Goal: Task Accomplishment & Management: Manage account settings

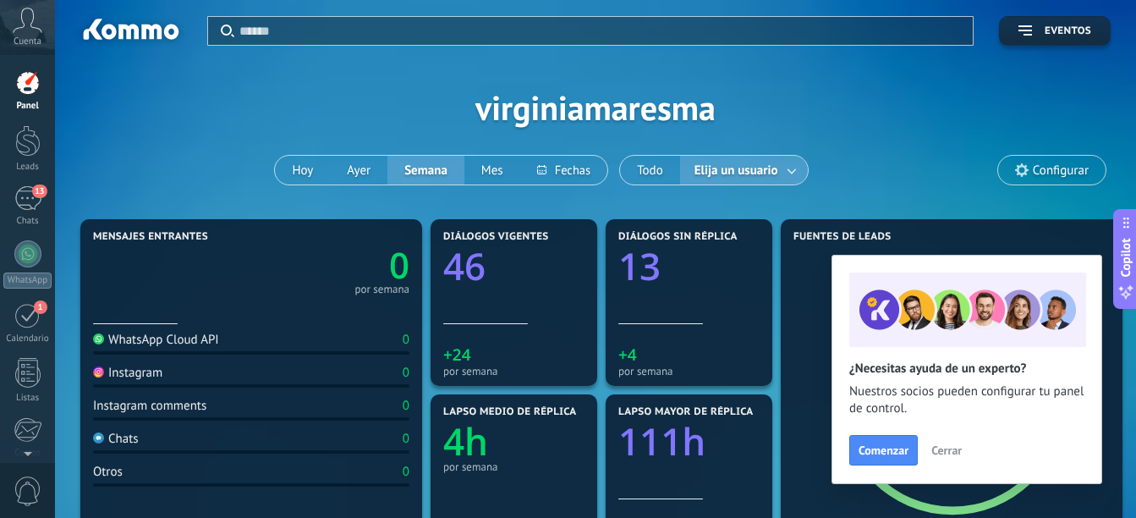
click at [952, 454] on span "Cerrar" at bounding box center [946, 450] width 30 height 12
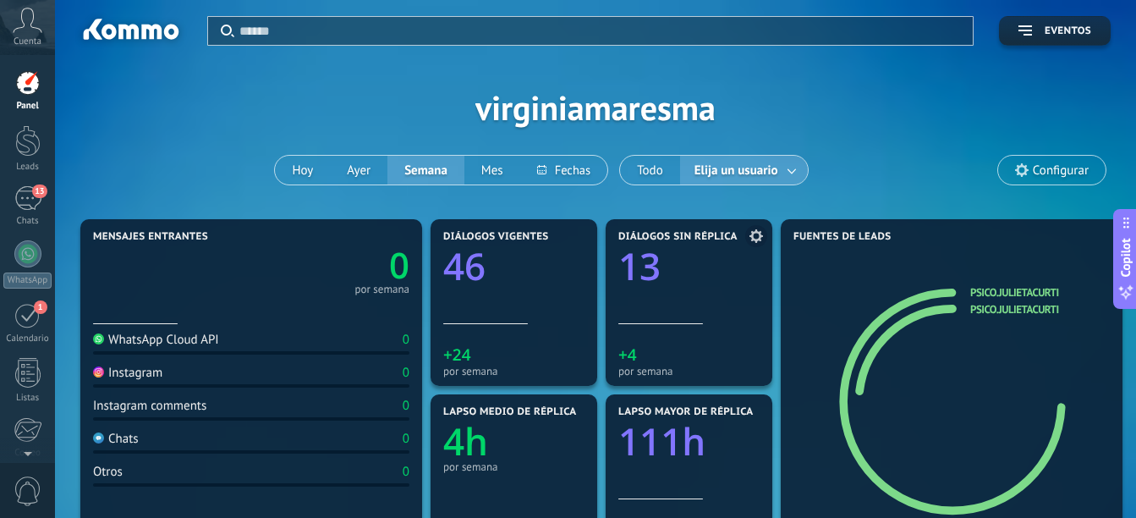
click at [669, 266] on icon "13" at bounding box center [688, 261] width 141 height 37
click at [653, 245] on text "13" at bounding box center [639, 265] width 42 height 51
click at [645, 271] on text "13" at bounding box center [639, 265] width 42 height 51
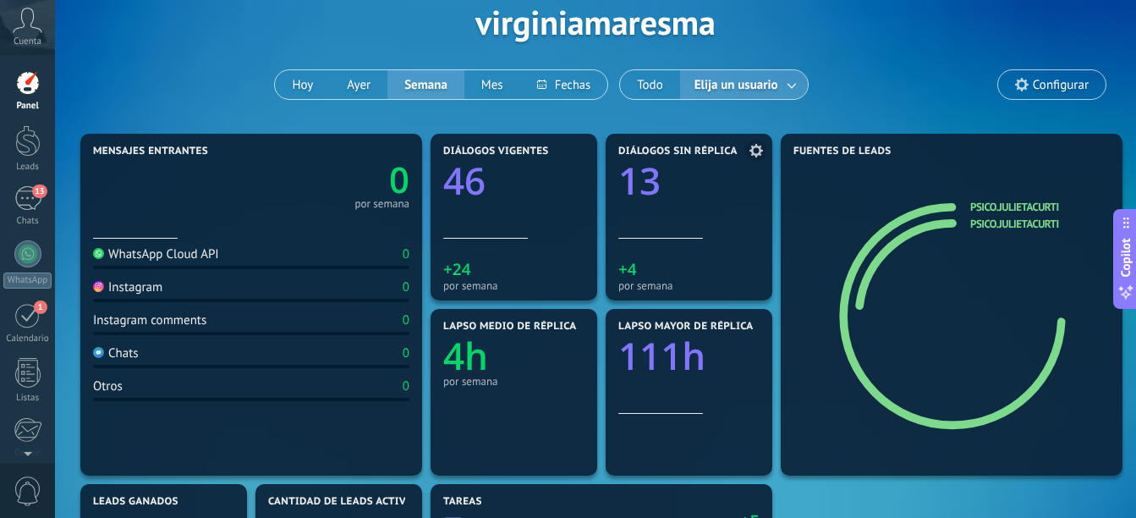
scroll to position [85, 0]
click at [760, 158] on span at bounding box center [756, 151] width 22 height 22
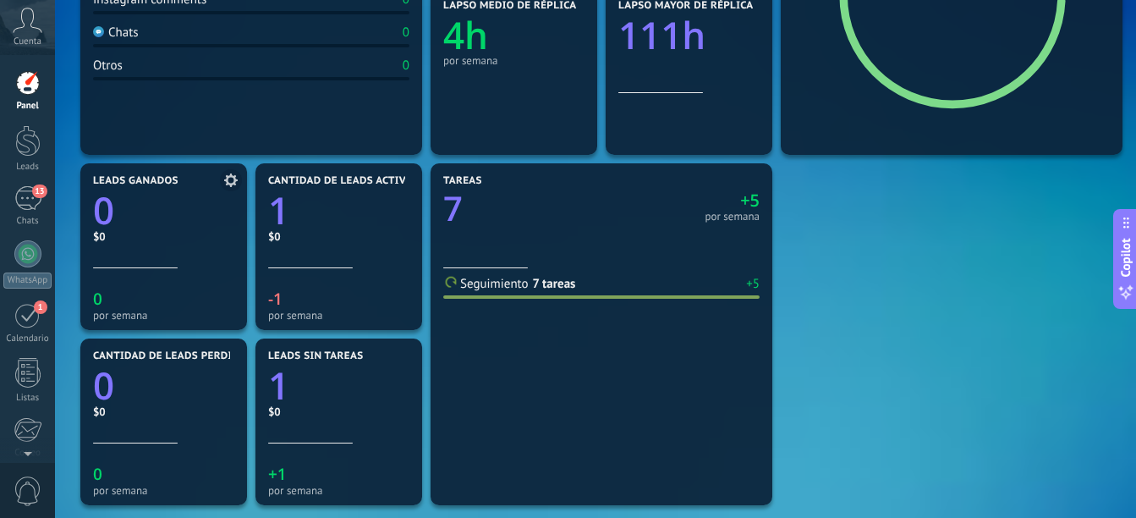
scroll to position [423, 0]
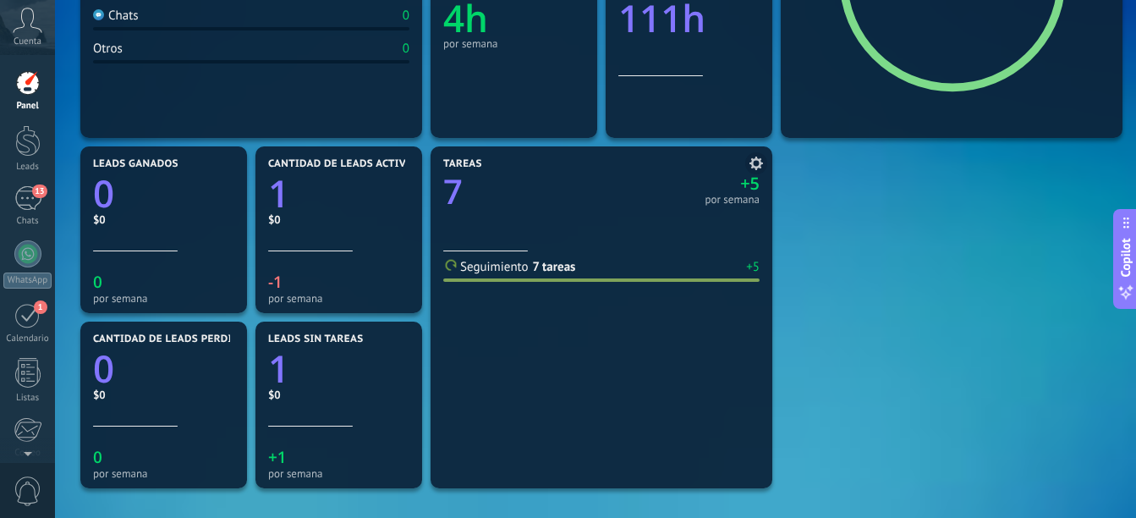
click at [457, 193] on text "7" at bounding box center [452, 190] width 19 height 47
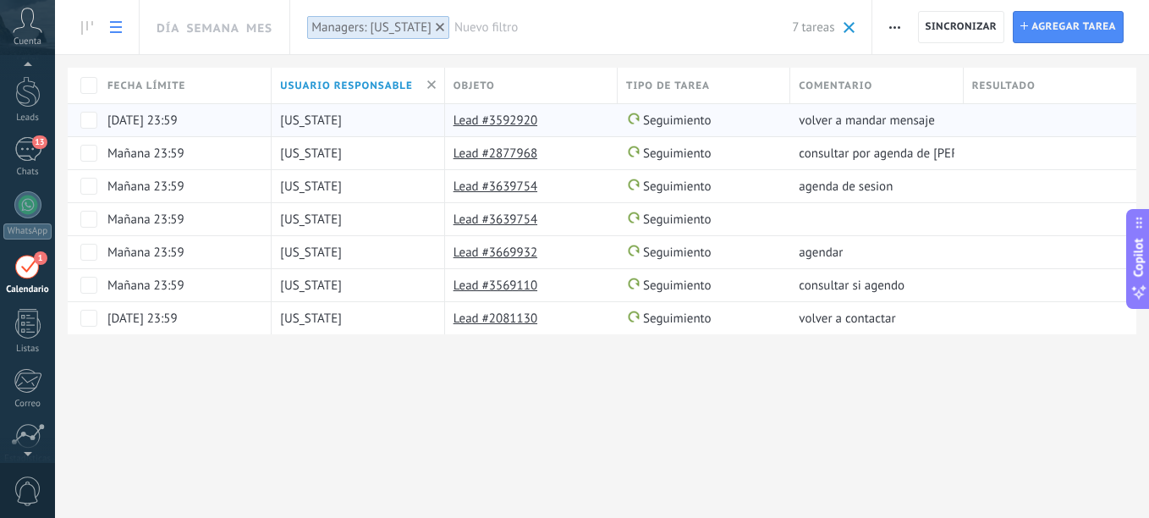
click at [535, 118] on link "Lead #3592920" at bounding box center [495, 120] width 84 height 16
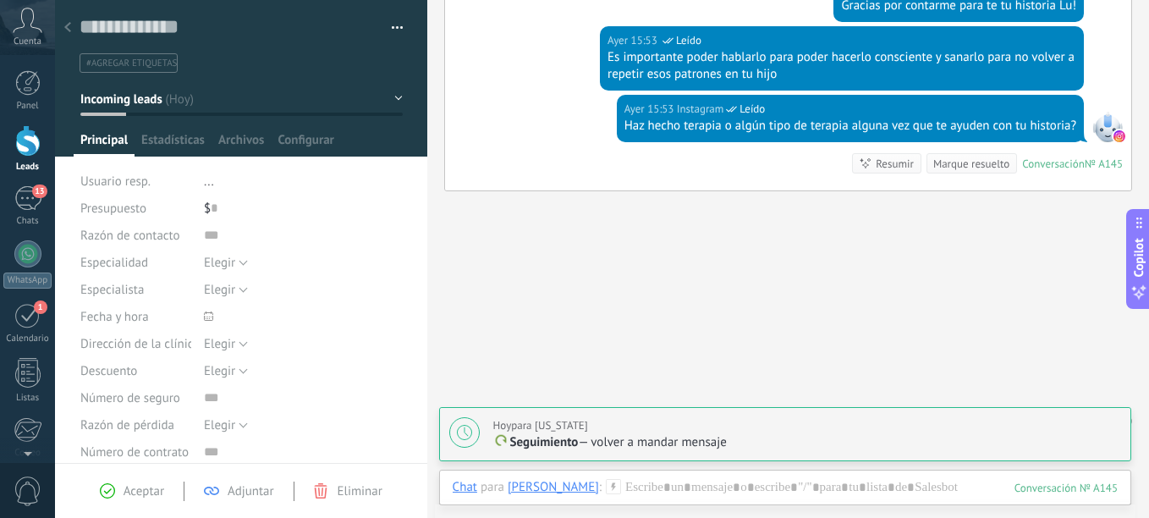
scroll to position [1138, 0]
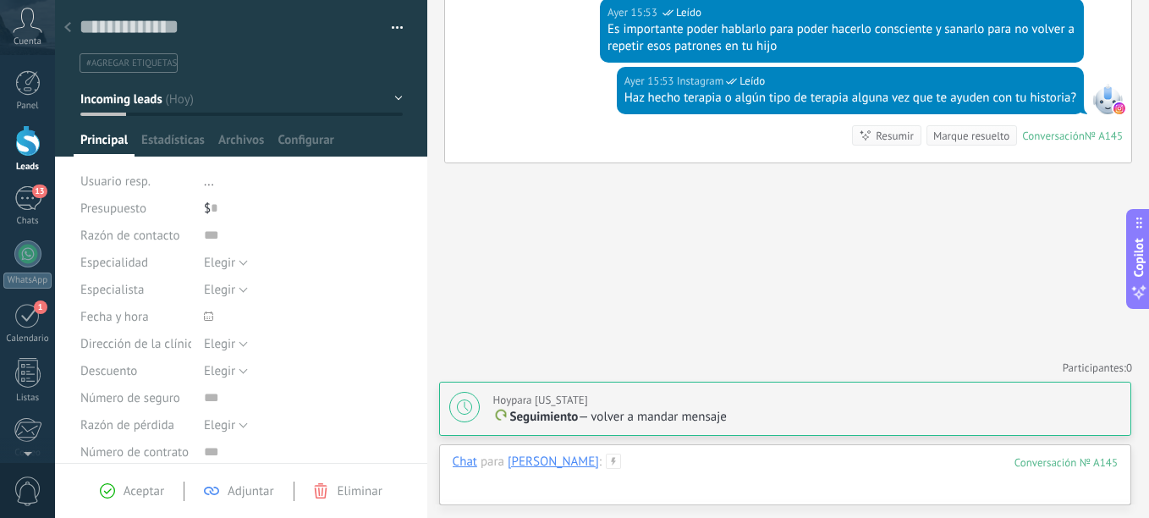
click at [711, 473] on div at bounding box center [785, 478] width 665 height 51
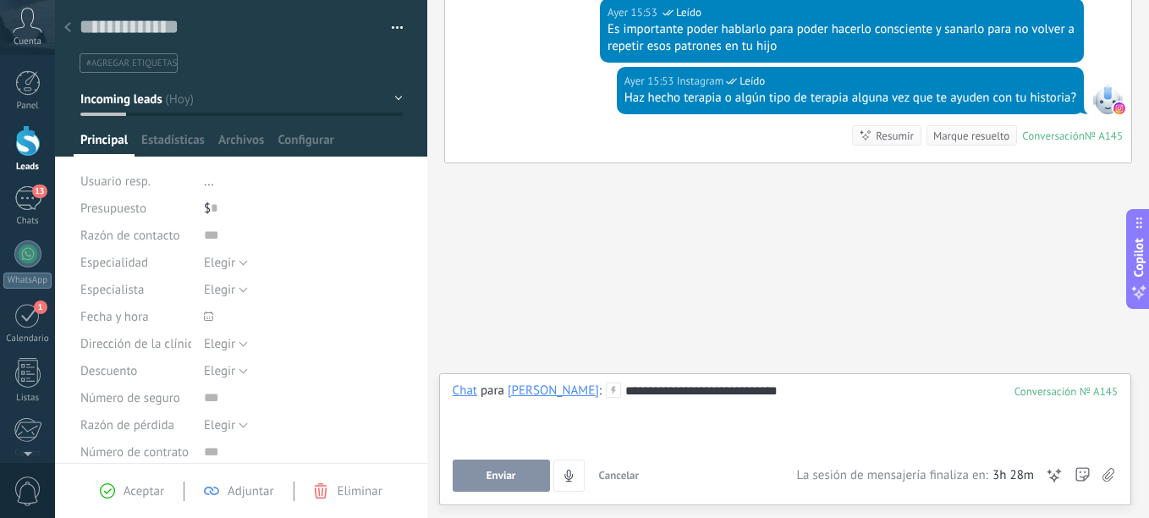
click at [1073, 471] on div "Enviar Cancelar Rastrear clics en links ? Reducir links largos y rastrear clics…" at bounding box center [785, 475] width 665 height 32
drag, startPoint x: 1084, startPoint y: 472, endPoint x: 705, endPoint y: 131, distance: 510.3
click at [1084, 471] on icon at bounding box center [1082, 476] width 14 height 14
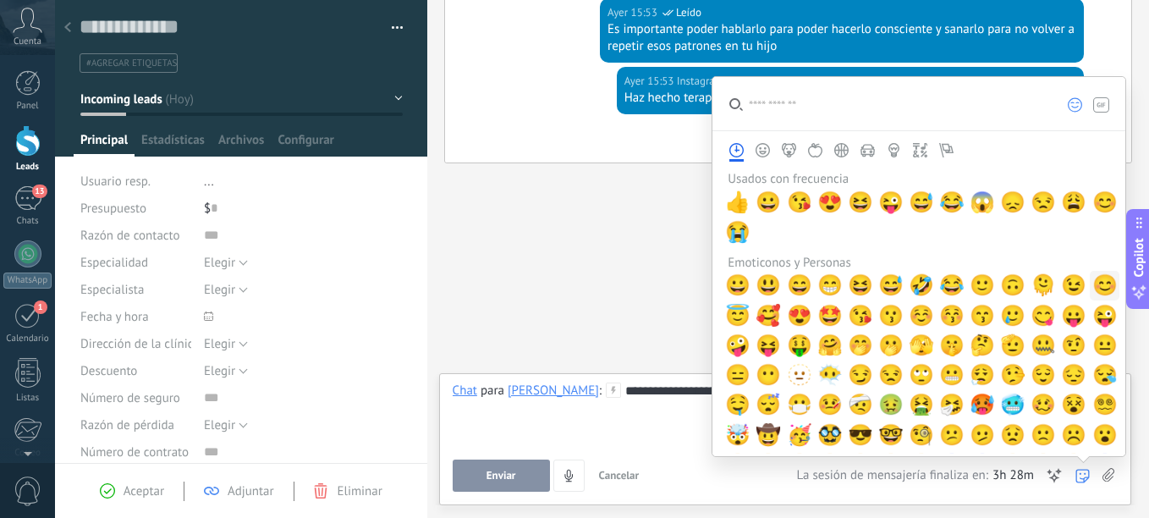
drag, startPoint x: 1096, startPoint y: 294, endPoint x: 1083, endPoint y: 295, distance: 13.6
click at [1096, 294] on span "😊" at bounding box center [1104, 285] width 25 height 24
click at [656, 419] on div "**********" at bounding box center [785, 414] width 665 height 64
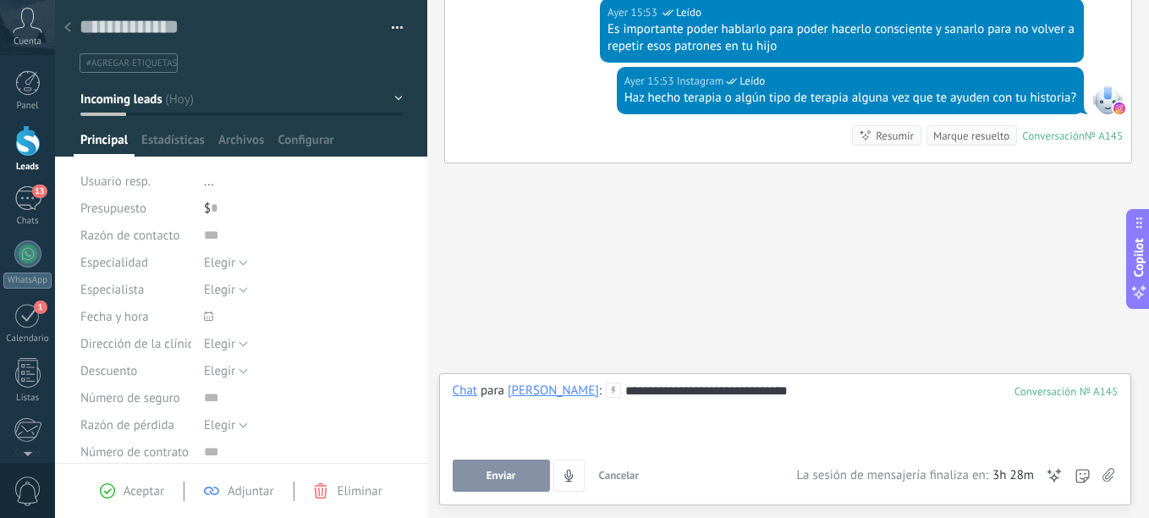
click at [509, 482] on button "Enviar" at bounding box center [501, 475] width 97 height 32
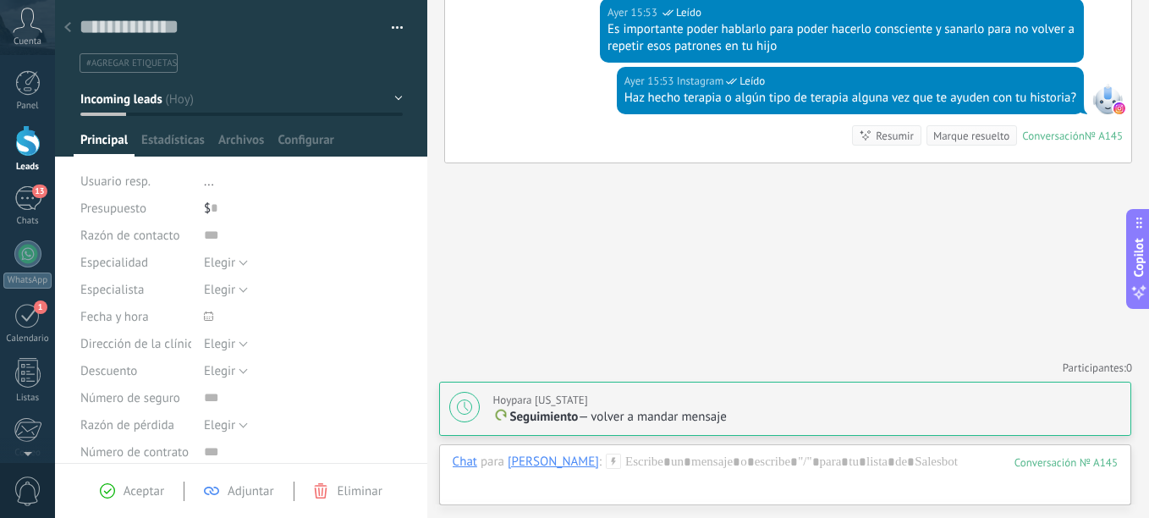
type textarea "**********"
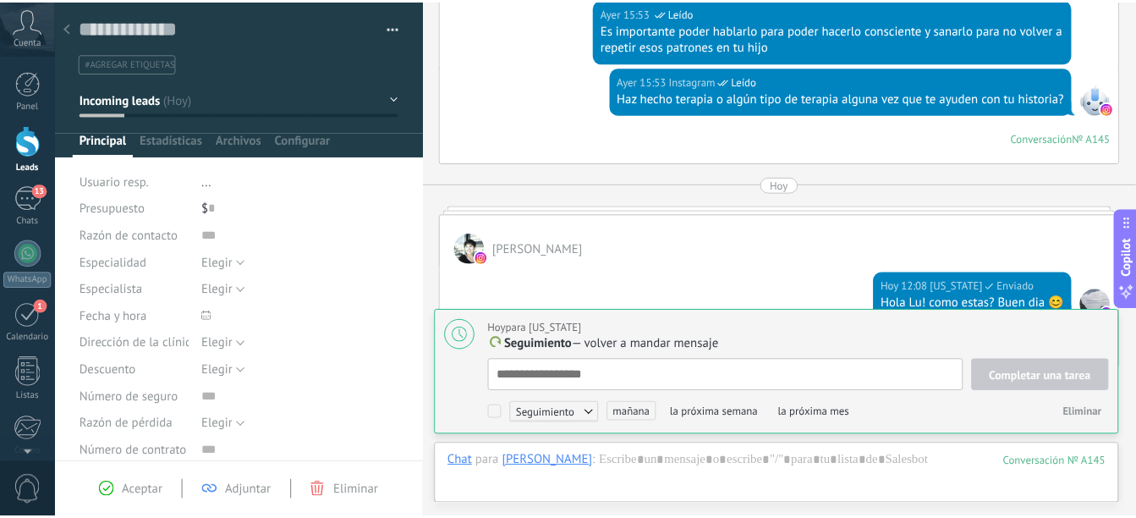
scroll to position [17, 0]
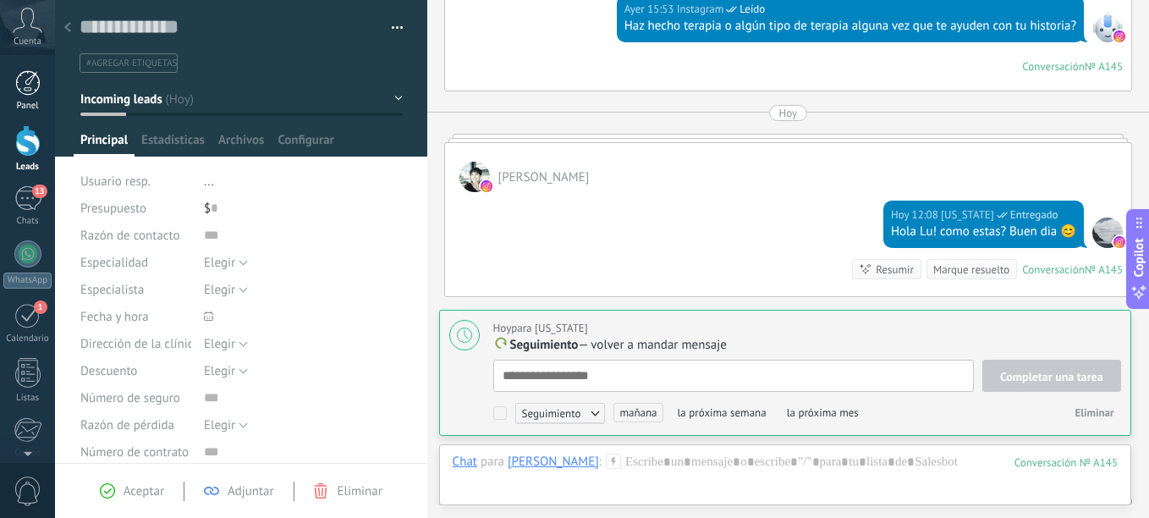
click at [27, 87] on div at bounding box center [27, 82] width 25 height 25
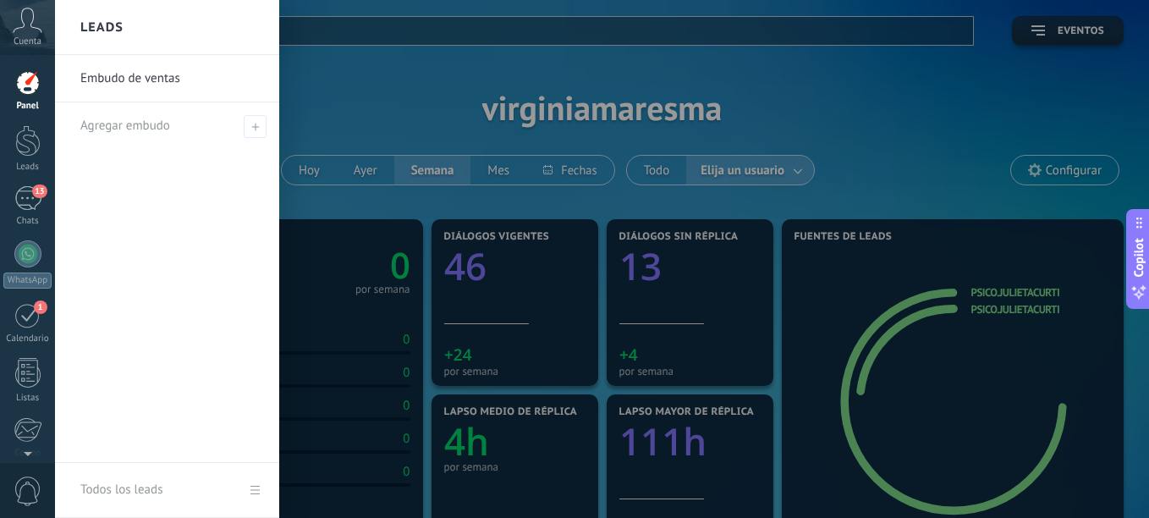
click at [838, 85] on div at bounding box center [629, 259] width 1149 height 518
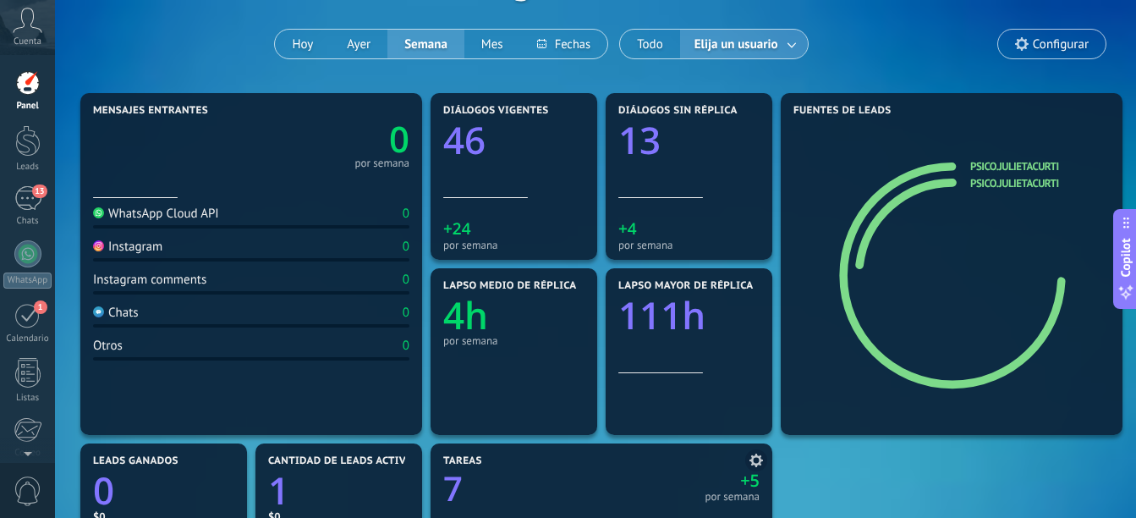
scroll to position [338, 0]
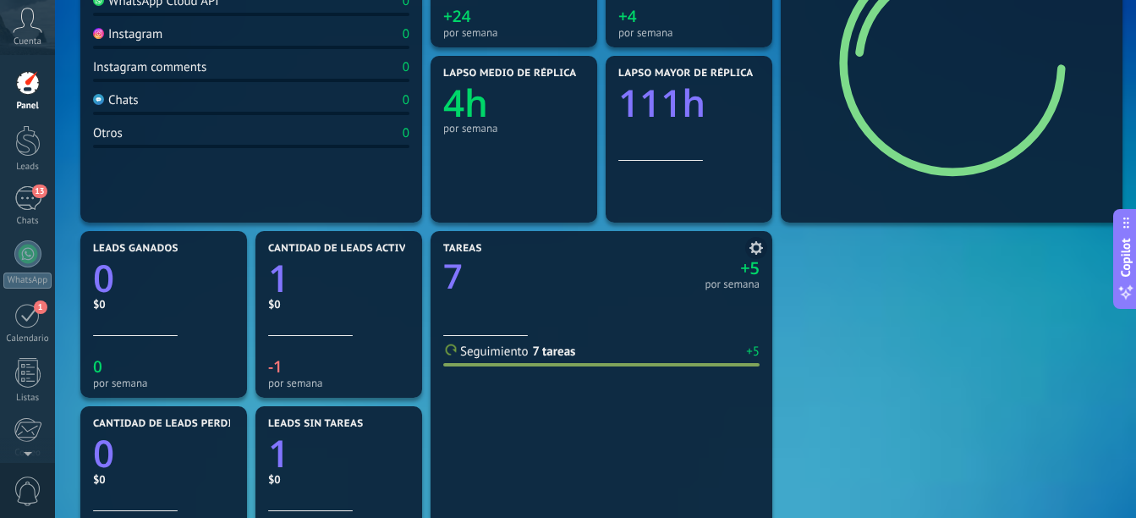
click at [454, 281] on text "7" at bounding box center [452, 275] width 19 height 47
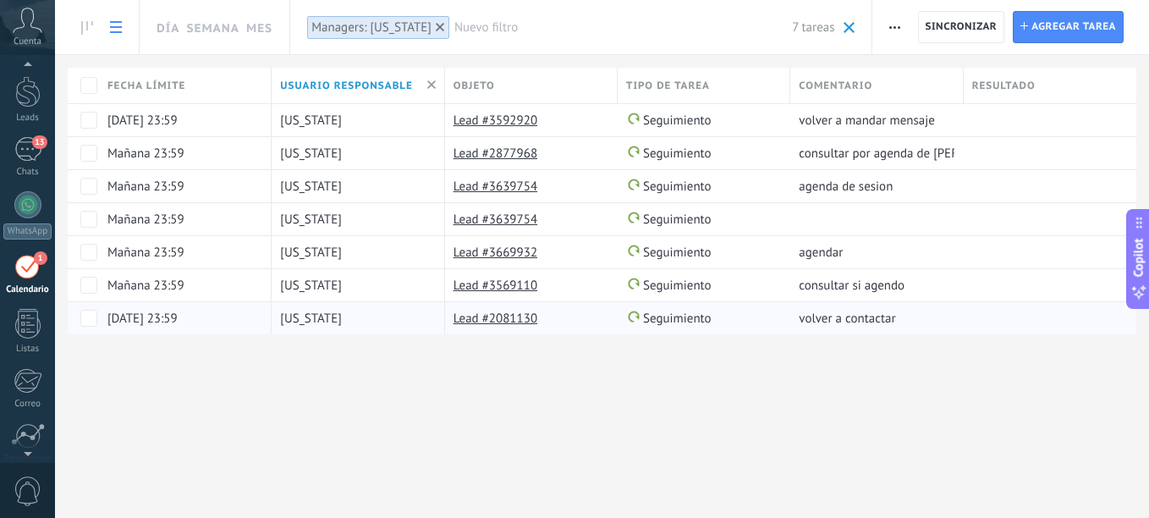
click at [530, 330] on div "Lead #2081130" at bounding box center [527, 318] width 164 height 32
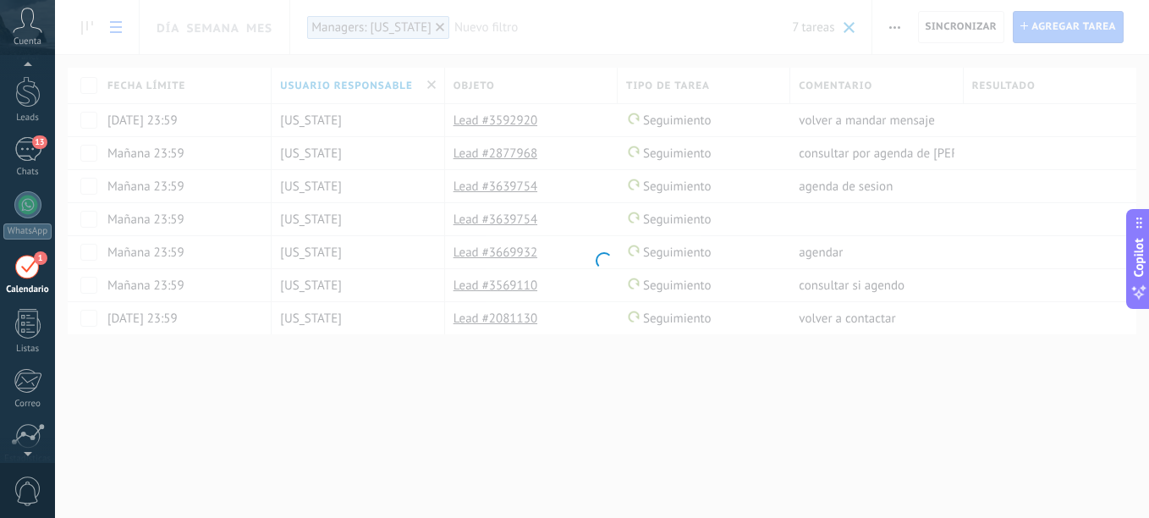
click at [512, 316] on div at bounding box center [602, 259] width 1094 height 518
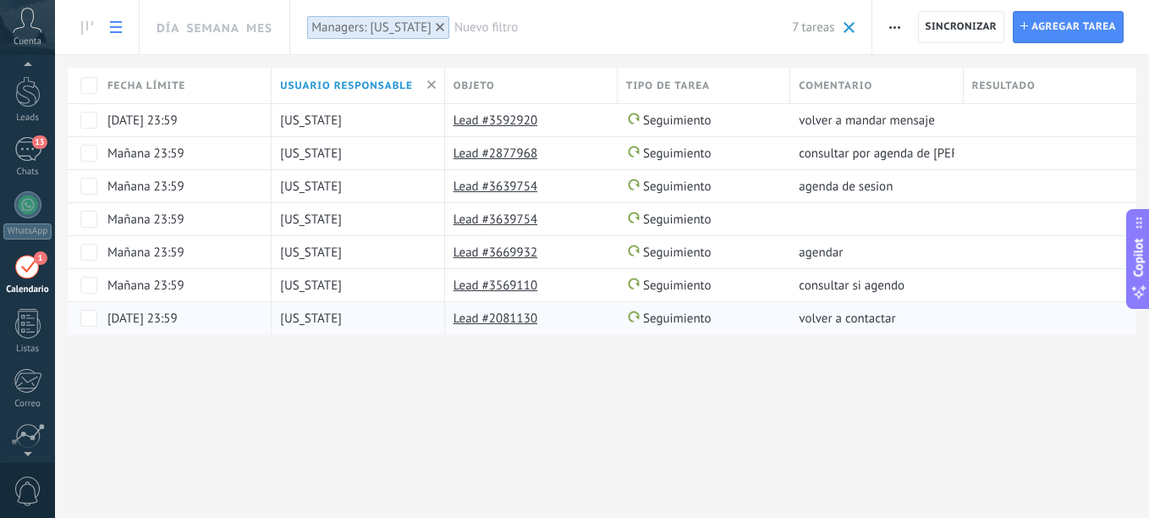
click at [519, 310] on div "Lead #2081130" at bounding box center [527, 318] width 164 height 32
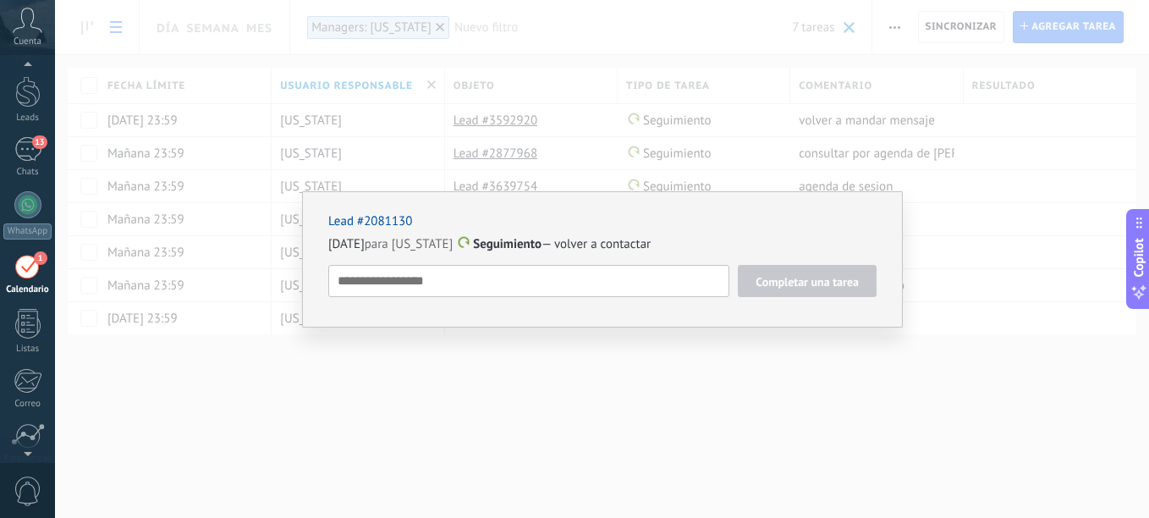
click at [502, 127] on div "Lead #2081130 [DATE] para [US_STATE] Seguimiento — volver a contactar Completar…" at bounding box center [602, 259] width 1094 height 518
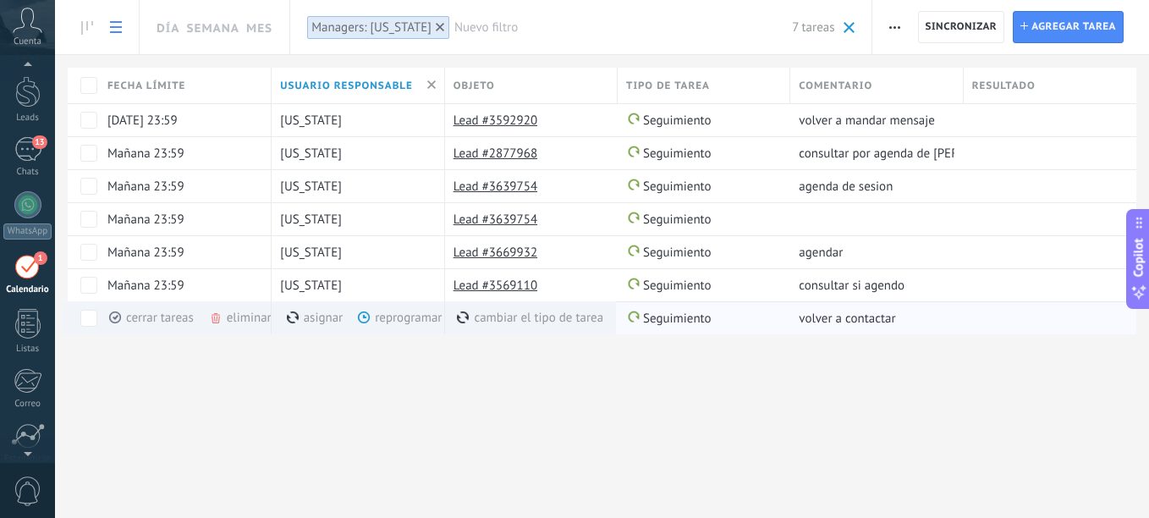
click at [244, 323] on div "eliminar màs" at bounding box center [269, 317] width 120 height 33
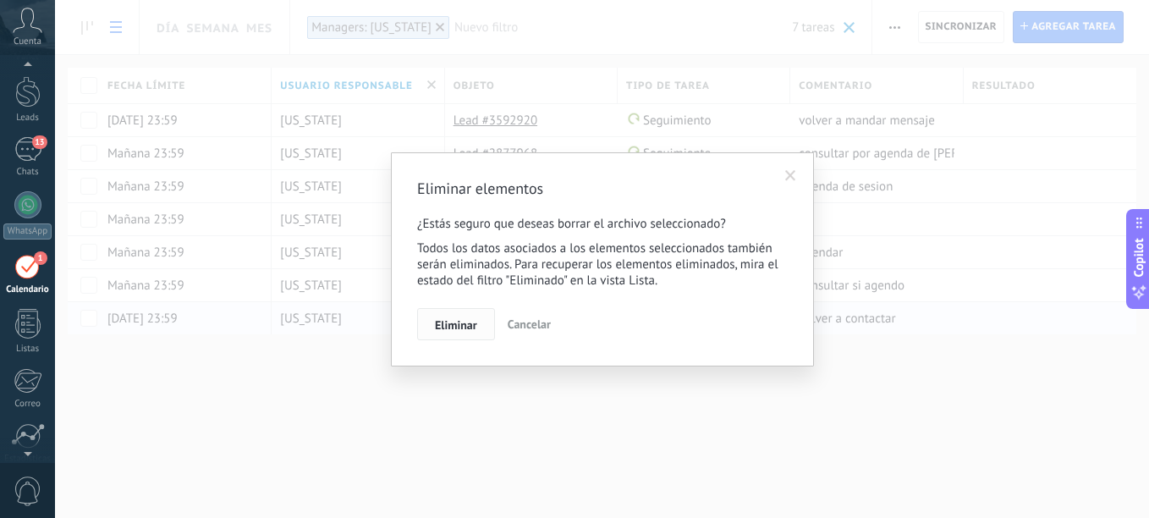
click at [482, 326] on button "Eliminar" at bounding box center [456, 324] width 78 height 32
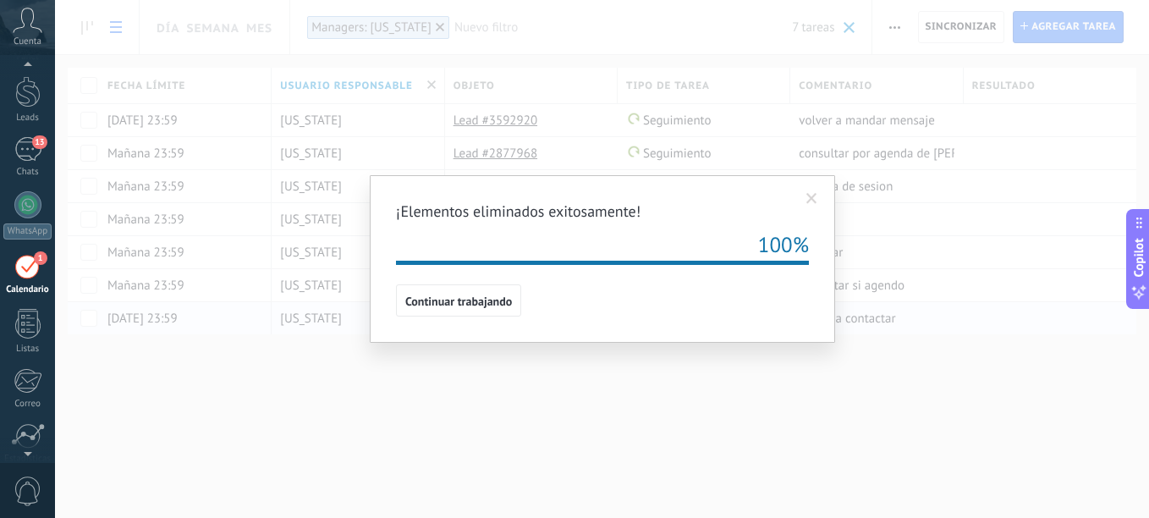
click at [655, 422] on div "¡Elementos eliminados exitosamente! 100% Continuar trabajando" at bounding box center [602, 259] width 1094 height 518
